Goal: Transaction & Acquisition: Purchase product/service

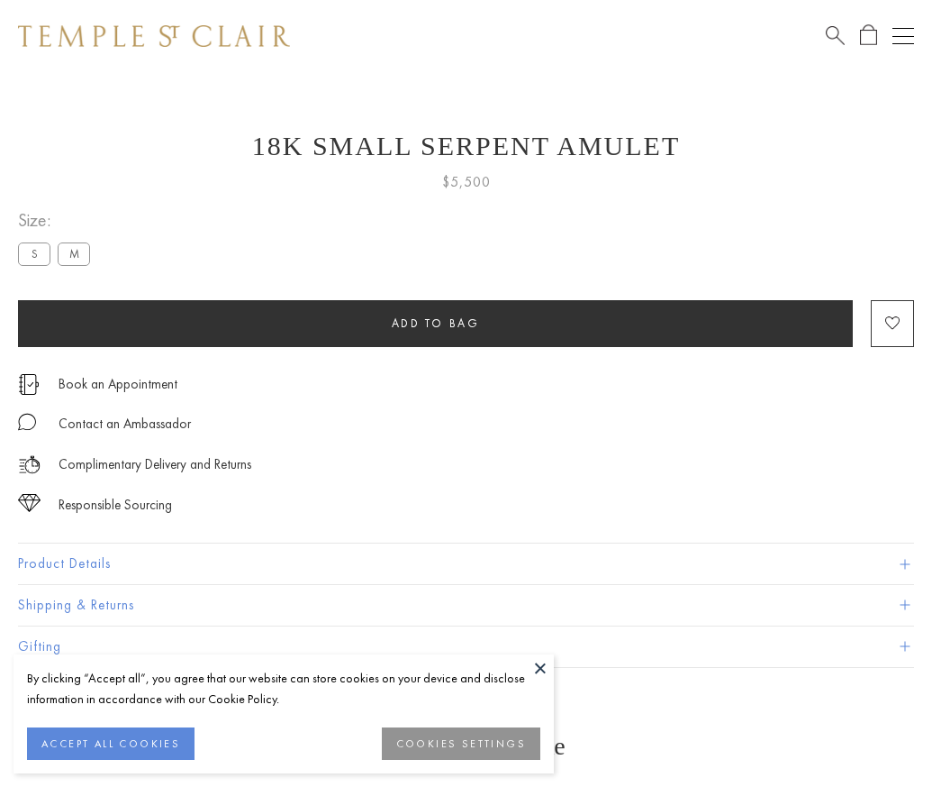
click at [435, 323] on span "Add to bag" at bounding box center [436, 322] width 88 height 15
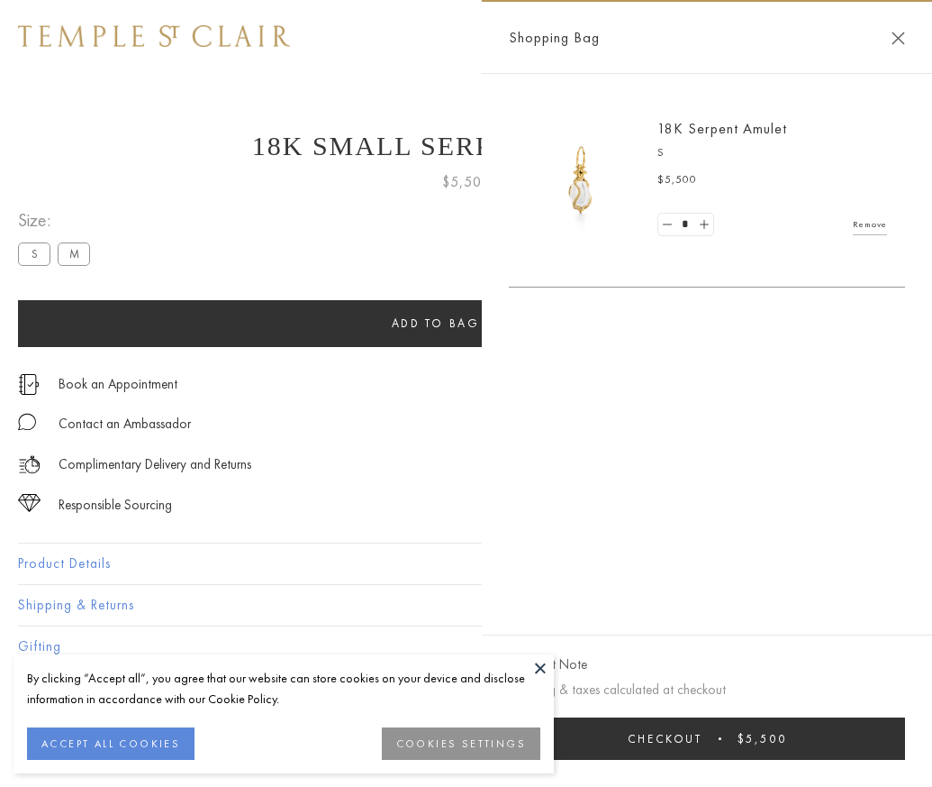
click at [810, 751] on button "Checkout $5,500" at bounding box center [707, 738] width 396 height 42
